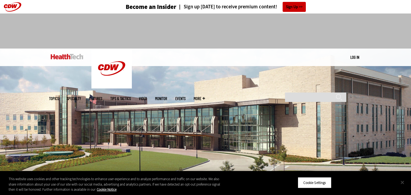
click at [401, 182] on button "Close" at bounding box center [403, 182] width 12 height 12
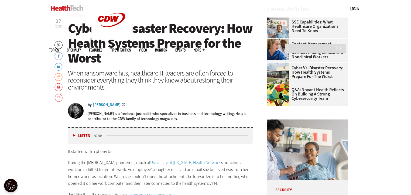
scroll to position [216, 0]
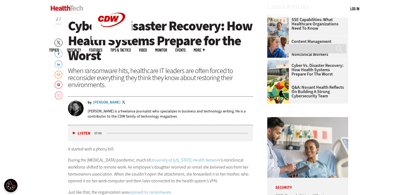
click at [74, 132] on button "Listen" at bounding box center [82, 133] width 18 height 4
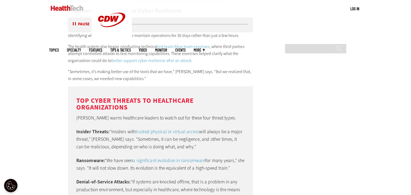
scroll to position [1057, 0]
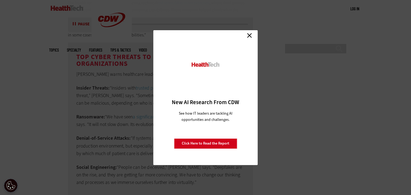
click at [248, 35] on link "Close" at bounding box center [249, 36] width 8 height 8
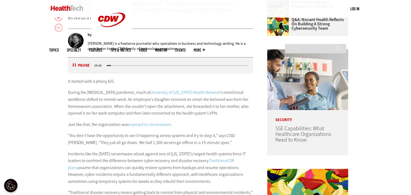
scroll to position [237, 0]
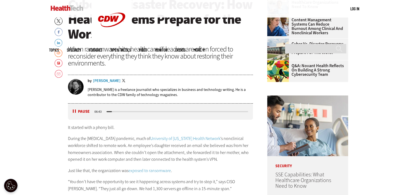
click at [73, 111] on button "Pause" at bounding box center [81, 112] width 17 height 4
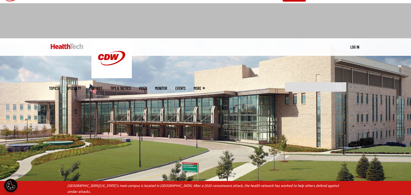
scroll to position [0, 0]
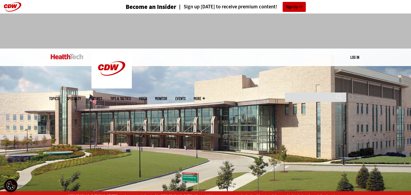
click at [147, 97] on link "Video" at bounding box center [143, 99] width 8 height 4
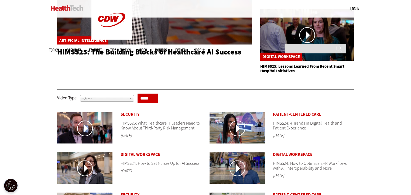
scroll to position [151, 0]
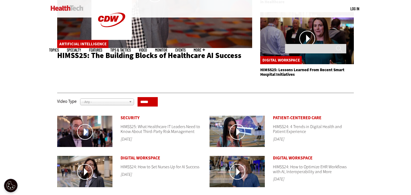
click at [237, 131] on link at bounding box center [237, 132] width 55 height 32
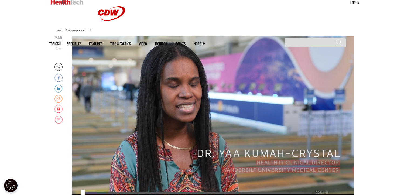
scroll to position [65, 0]
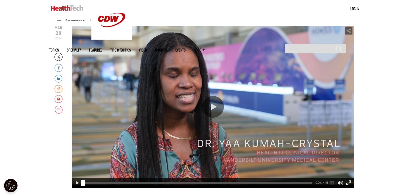
click at [213, 108] on div "Play or Pause Video" at bounding box center [213, 107] width 22 height 22
